Goal: Information Seeking & Learning: Compare options

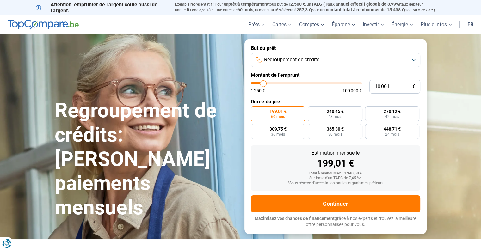
type input "12 500"
type input "12500"
type input "17 250"
type input "17250"
type input "19 500"
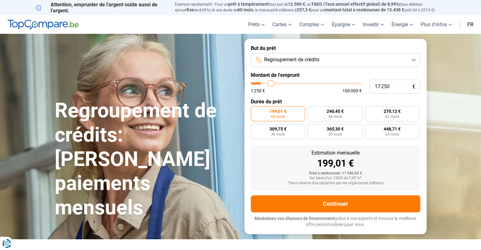
type input "19500"
type input "21 000"
type input "21000"
type input "22 500"
type input "22500"
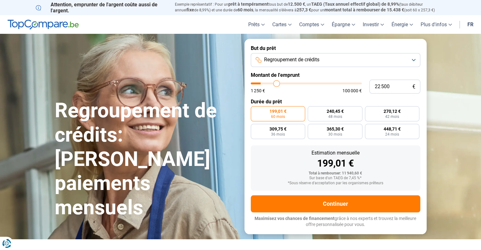
type input "26 750"
type input "26750"
type input "27 250"
type input "27250"
type input "27 500"
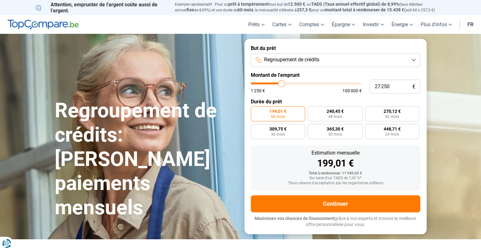
type input "27500"
type input "28 000"
type input "28000"
type input "28 500"
type input "28500"
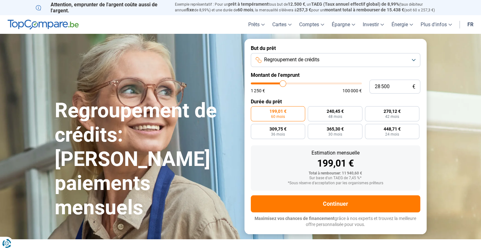
type input "28 750"
type input "28750"
type input "29 750"
type input "29750"
type input "31 000"
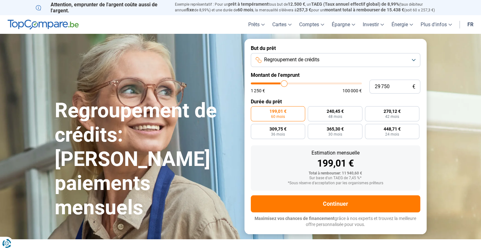
type input "31000"
type input "31 750"
type input "31750"
type input "32 250"
type input "32250"
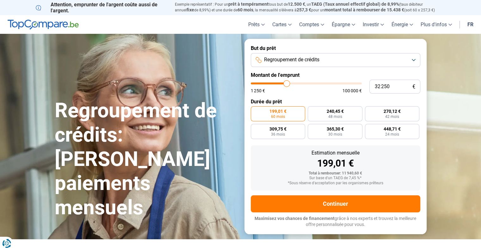
type input "33 250"
type input "33250"
type input "34 500"
type input "34500"
type input "37 500"
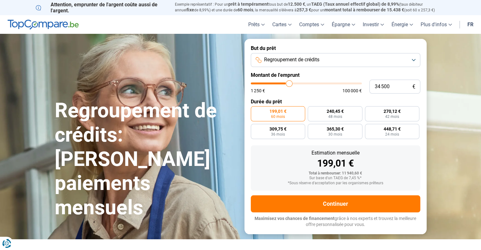
type input "37500"
type input "40 750"
type input "40750"
type input "43 750"
type input "43750"
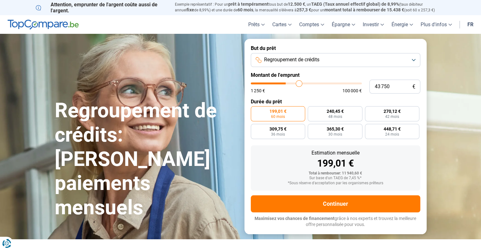
type input "47 000"
type input "47000"
type input "49 000"
type input "49000"
type input "51 000"
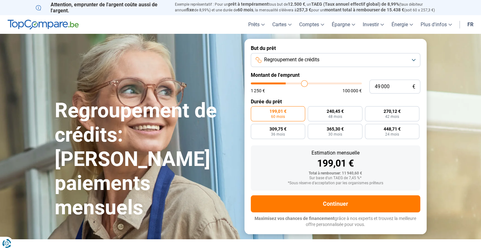
type input "51000"
type input "53 000"
type input "53000"
type input "54 500"
type input "54500"
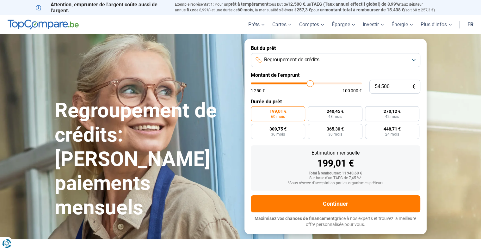
type input "56 250"
type input "56250"
type input "56 750"
type input "56750"
type input "57 000"
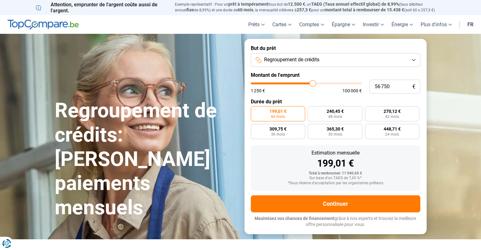
type input "57000"
type input "57 500"
type input "57500"
type input "57 750"
type input "57750"
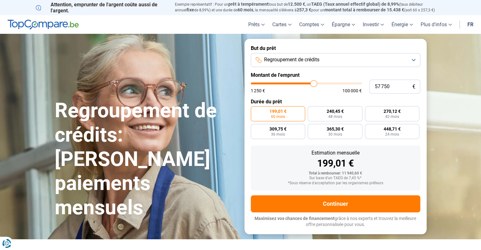
type input "58 000"
type input "58000"
type input "57 750"
type input "57750"
type input "58 250"
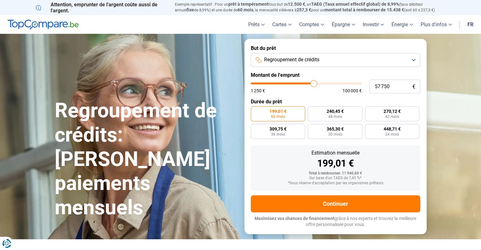
type input "58250"
type input "59 250"
type input "59250"
type input "60 000"
type input "60000"
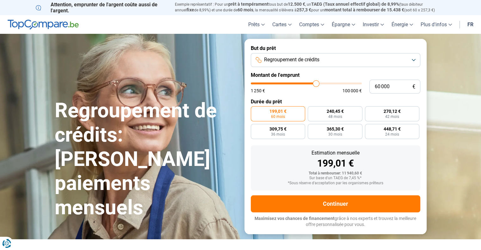
type input "61 000"
type input "61000"
type input "62 250"
type input "62250"
type input "63 000"
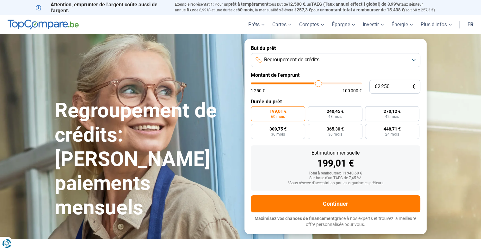
type input "63000"
type input "64 250"
type input "64250"
type input "65 500"
type input "65500"
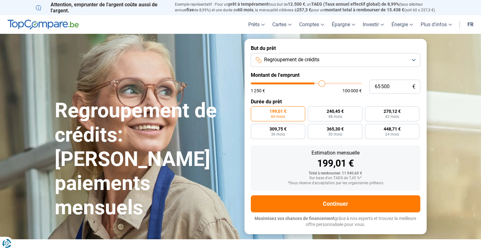
type input "66 500"
type input "66500"
type input "67 000"
type input "67000"
type input "67 500"
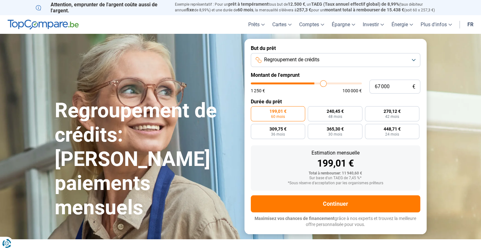
type input "67500"
type input "68 000"
type input "68000"
type input "68 250"
type input "68250"
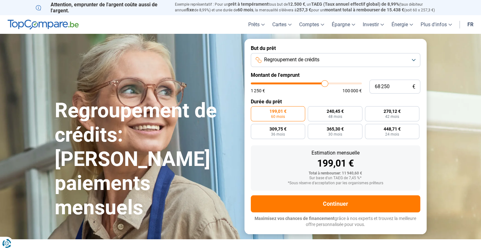
type input "68 500"
type input "68500"
type input "68 750"
type input "68750"
type input "69 250"
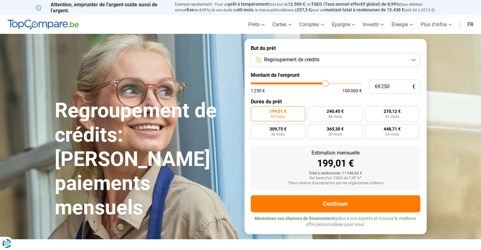
type input "69250"
type input "69 500"
type input "69500"
type input "69 750"
type input "69750"
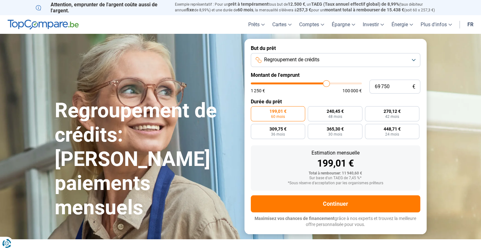
type input "70 000"
type input "70000"
type input "70 500"
type input "70500"
type input "70 750"
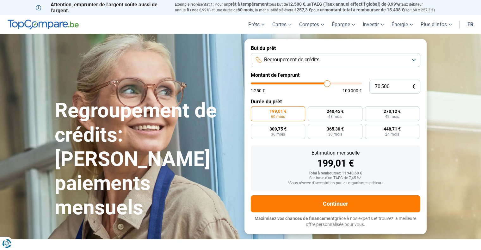
type input "70750"
type input "71 000"
type input "71000"
type input "71 250"
type input "71250"
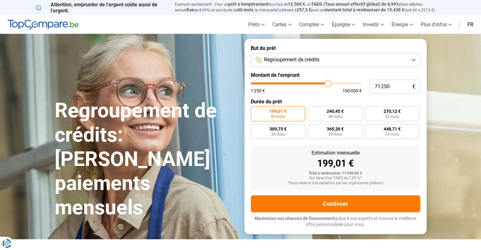
type input "71 500"
type input "71500"
type input "71 750"
type input "71750"
type input "72 000"
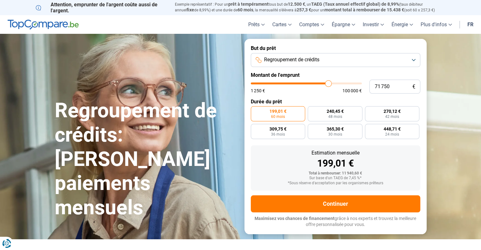
type input "72000"
type input "72 250"
type input "72250"
type input "72 500"
type input "72500"
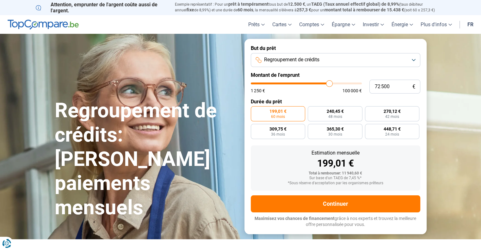
type input "72 750"
type input "72750"
type input "73 000"
type input "73000"
type input "73 250"
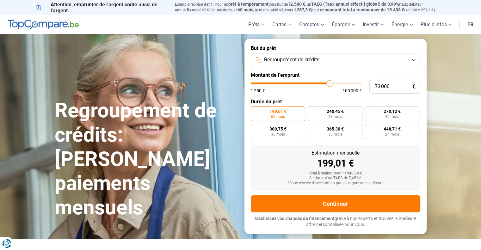
type input "73250"
type input "73 500"
type input "73500"
type input "73 750"
type input "73750"
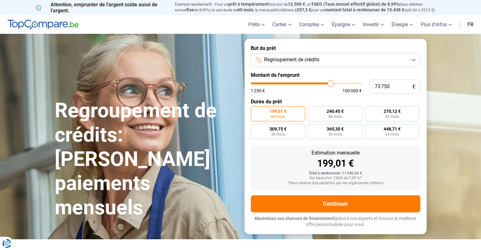
type input "74 000"
type input "74000"
type input "74 250"
type input "74250"
type input "74 500"
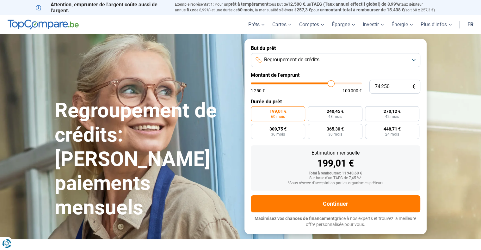
type input "74500"
type input "75 000"
type input "75000"
type input "75 250"
type input "75250"
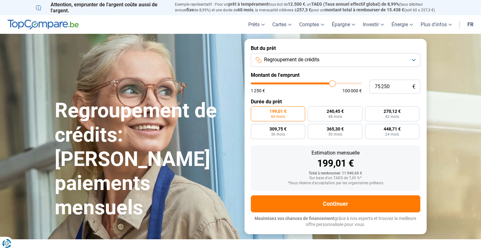
type input "75 500"
type input "75500"
type input "76 000"
type input "76000"
type input "76 250"
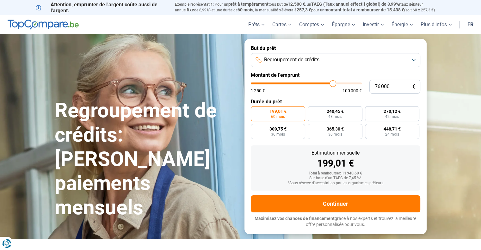
type input "76250"
type input "76 500"
type input "76500"
type input "77 000"
type input "77000"
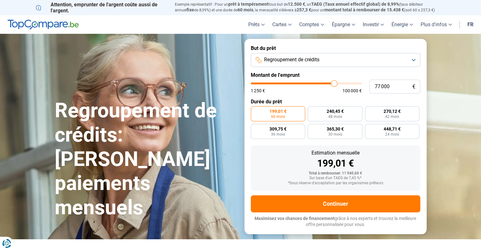
type input "77 250"
type input "77250"
type input "77 750"
type input "77750"
type input "78 000"
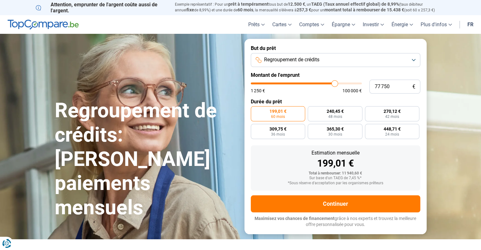
type input "78000"
type input "78 500"
type input "78500"
type input "78 750"
type input "78750"
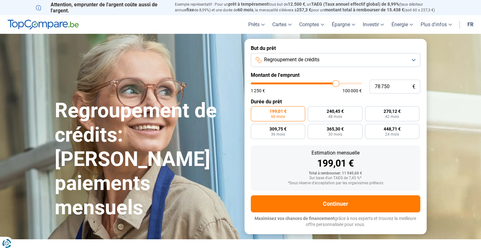
type input "79 000"
type input "79000"
type input "79 250"
type input "79250"
type input "79 500"
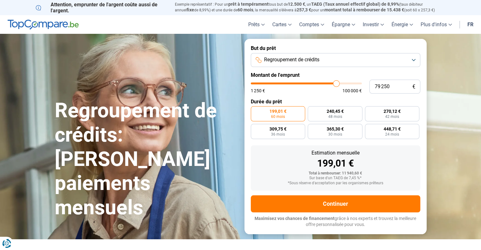
type input "79500"
type input "79 750"
type input "79750"
type input "80 000"
type input "80000"
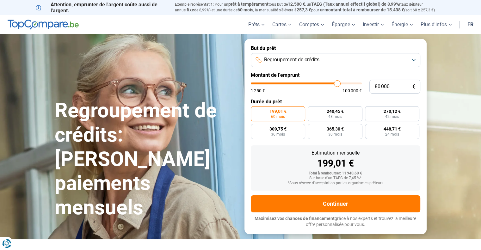
type input "80 250"
type input "80250"
type input "80 500"
type input "80500"
type input "80 750"
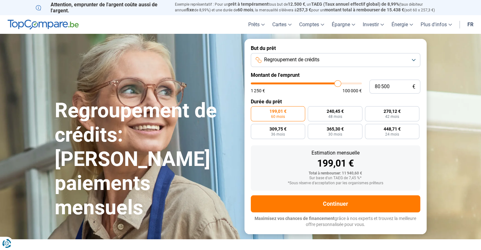
type input "80750"
type input "80 500"
type input "80500"
type input "80 250"
type input "80250"
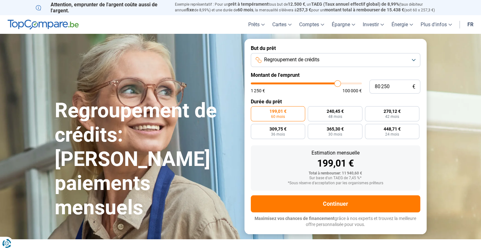
type input "80 000"
type input "80000"
type input "79 750"
type input "79750"
type input "79 500"
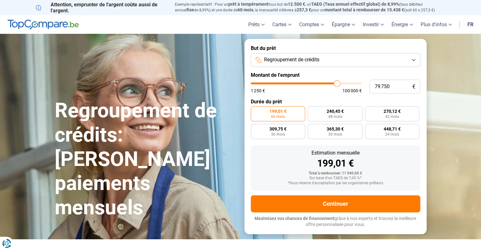
type input "79500"
type input "79 750"
type input "79750"
type input "80 000"
type input "80000"
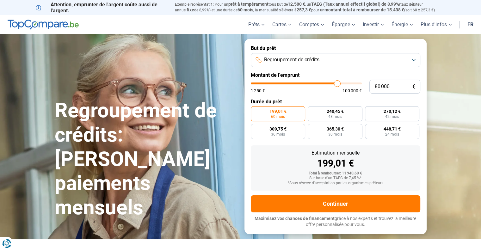
type input "80 250"
type input "80250"
type input "80 000"
type input "80000"
type input "79 750"
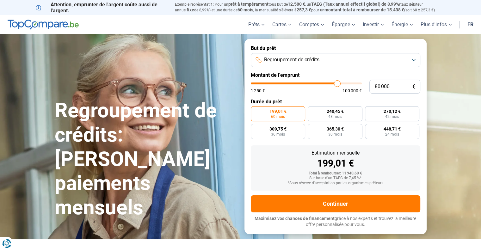
type input "79750"
type input "79 500"
type input "79500"
type input "79 750"
type input "79750"
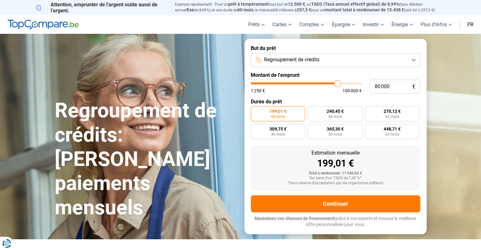
drag, startPoint x: 263, startPoint y: 82, endPoint x: 337, endPoint y: 90, distance: 74.7
click at [337, 84] on input "range" at bounding box center [306, 84] width 111 height 2
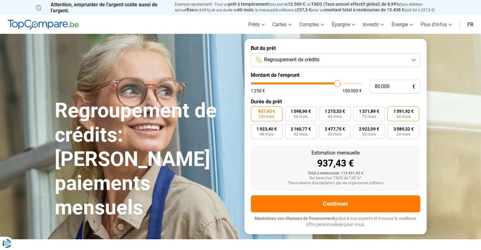
click at [403, 117] on span "60 mois" at bounding box center [403, 117] width 14 height 4
click at [392, 110] on input "1 591,92 € 60 mois" at bounding box center [390, 108] width 4 height 4
click at [393, 90] on input "80 000" at bounding box center [394, 87] width 51 height 14
drag, startPoint x: 394, startPoint y: 89, endPoint x: 345, endPoint y: 76, distance: 50.4
click at [345, 76] on form "But du prêt Regroupement de crédits Montant de l'emprunt 80 000 € 1 250 € 100 0…" at bounding box center [336, 136] width 182 height 195
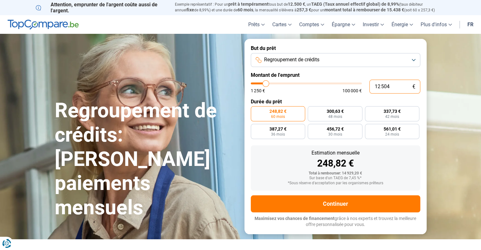
drag, startPoint x: 392, startPoint y: 85, endPoint x: 318, endPoint y: 59, distance: 78.4
click at [318, 59] on form "But du prêt Regroupement de crédits Montant de l'emprunt 12 504 € 1 250 € 100 0…" at bounding box center [336, 136] width 182 height 195
click at [311, 96] on form "But du prêt Regroupement de crédits Montant de l'emprunt 34 000 € 1 250 € 100 0…" at bounding box center [336, 136] width 182 height 195
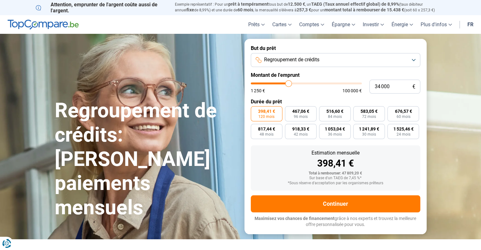
click at [320, 62] on span "Regroupement de crédits" at bounding box center [291, 59] width 55 height 7
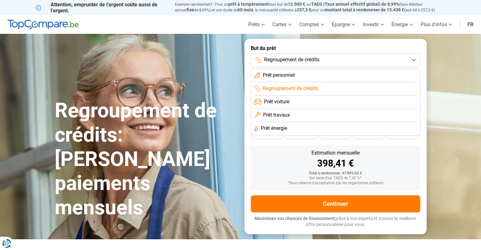
click at [301, 78] on li "Prêt personnel" at bounding box center [335, 75] width 163 height 13
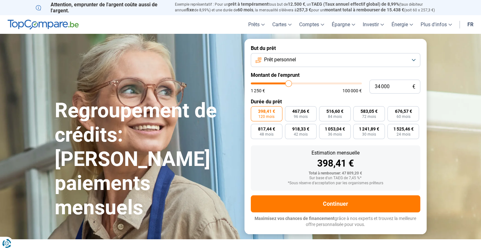
click at [303, 97] on form "But du prêt Prêt personnel Montant de l'emprunt 34 000 € 1 250 € 100 000 € Duré…" at bounding box center [336, 136] width 182 height 195
click at [289, 84] on input "range" at bounding box center [306, 84] width 111 height 2
click at [318, 94] on form "But du prêt Prêt personnel Montant de l'emprunt 34 000 € 1 250 € 100 000 € Duré…" at bounding box center [336, 136] width 182 height 195
click at [306, 96] on form "But du prêt Prêt personnel Montant de l'emprunt 34 000 € 1 250 € 100 000 € Duré…" at bounding box center [336, 136] width 182 height 195
click at [415, 61] on button "Prêt personnel" at bounding box center [336, 60] width 170 height 14
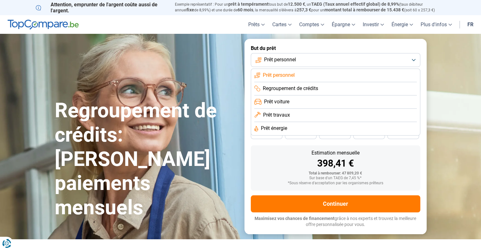
click at [415, 61] on button "Prêt personnel" at bounding box center [336, 60] width 170 height 14
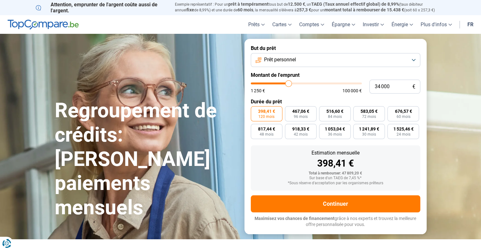
click at [415, 61] on button "Prêt personnel" at bounding box center [336, 60] width 170 height 14
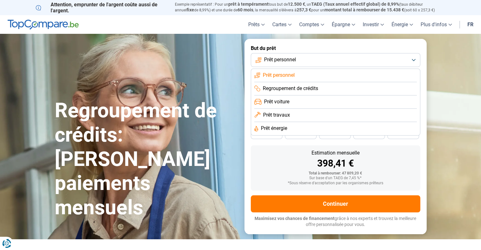
click at [291, 84] on li "Regroupement de crédits" at bounding box center [335, 88] width 163 height 13
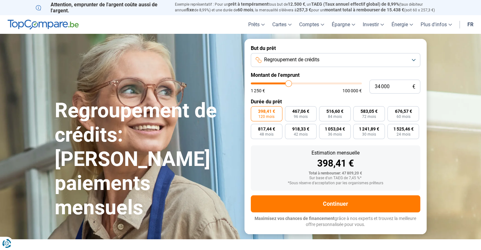
click at [296, 63] on span "Regroupement de crédits" at bounding box center [291, 59] width 55 height 7
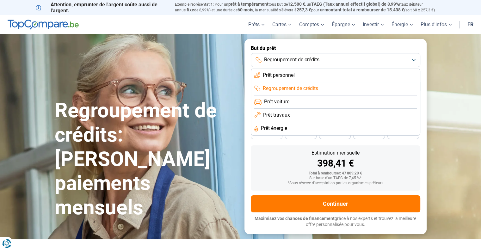
click at [283, 102] on span "Prêt voiture" at bounding box center [276, 101] width 25 height 7
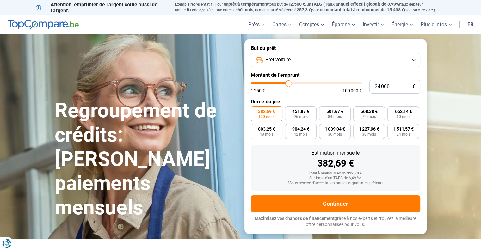
click at [295, 63] on button "Prêt voiture" at bounding box center [336, 60] width 170 height 14
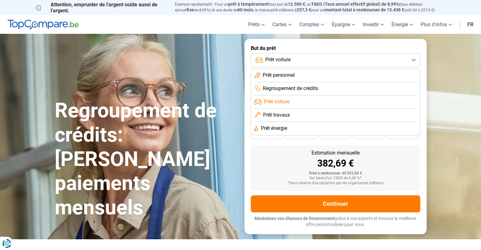
click at [289, 79] on li "Prêt personnel" at bounding box center [335, 75] width 163 height 13
